Goal: Task Accomplishment & Management: Manage account settings

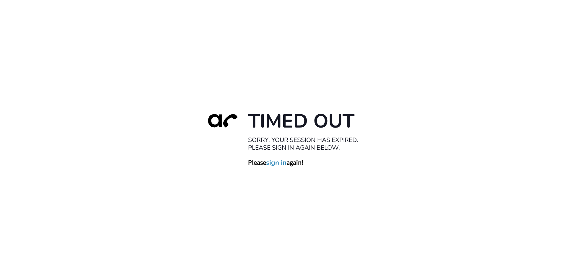
click at [279, 164] on link "sign in" at bounding box center [276, 162] width 20 height 8
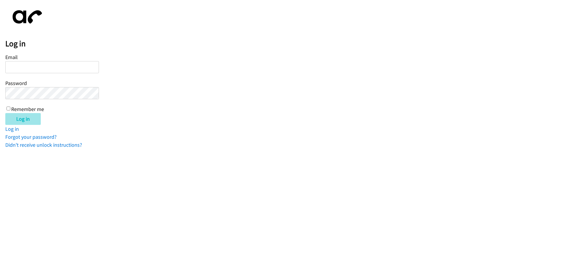
type input "tcarswell@lendingpoint.com"
click at [20, 121] on input "Log in" at bounding box center [22, 119] width 35 height 12
